Goal: Go to known website: Access a specific website the user already knows

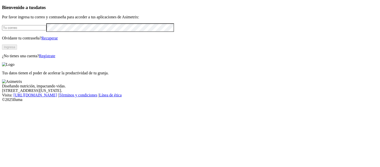
type input "[PERSON_NAME][EMAIL_ADDRESS][PERSON_NAME][DOMAIN_NAME]"
click at [17, 50] on button "Ingresa" at bounding box center [9, 46] width 15 height 5
